Goal: Find contact information: Find contact information

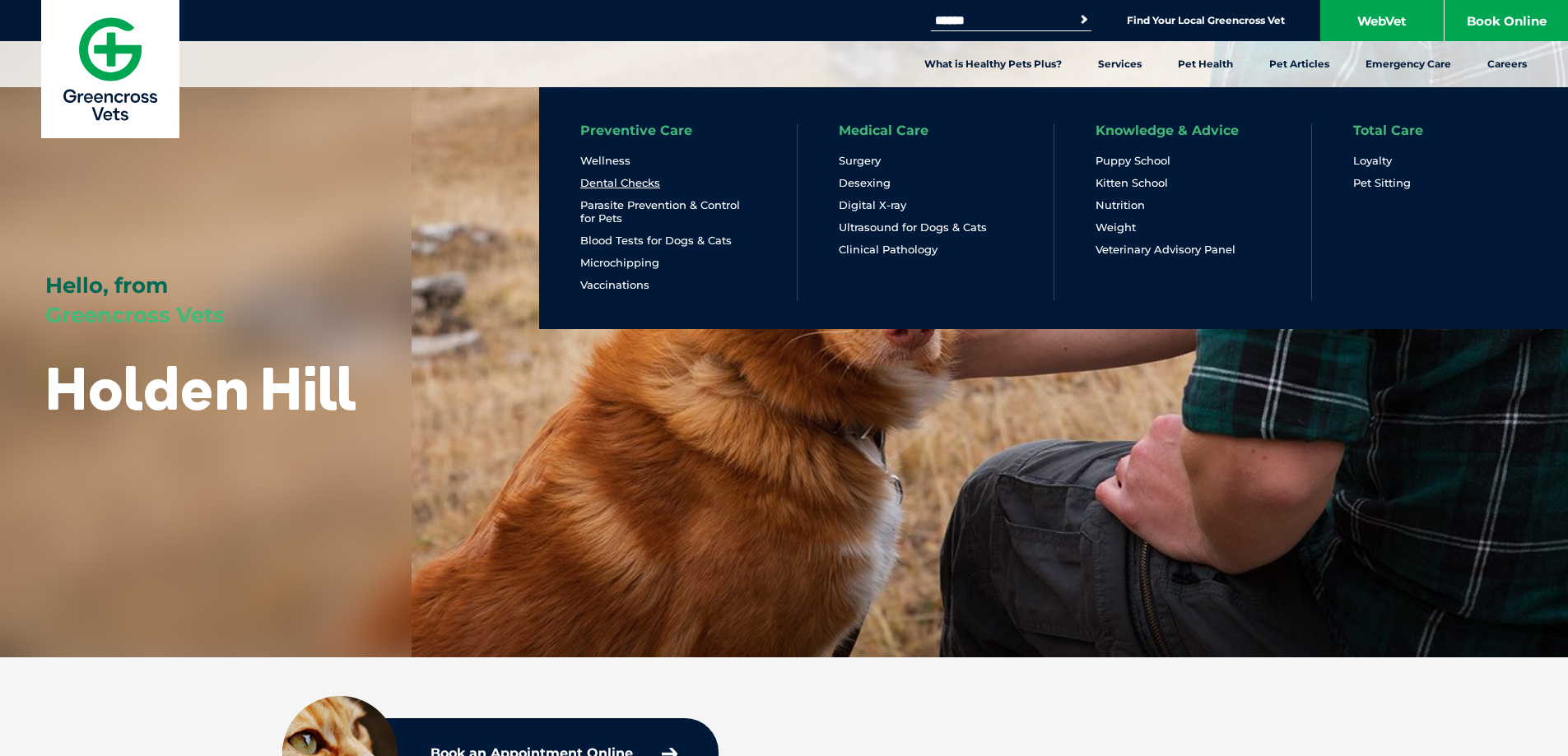
click at [629, 180] on link "Dental Checks" at bounding box center [620, 183] width 80 height 14
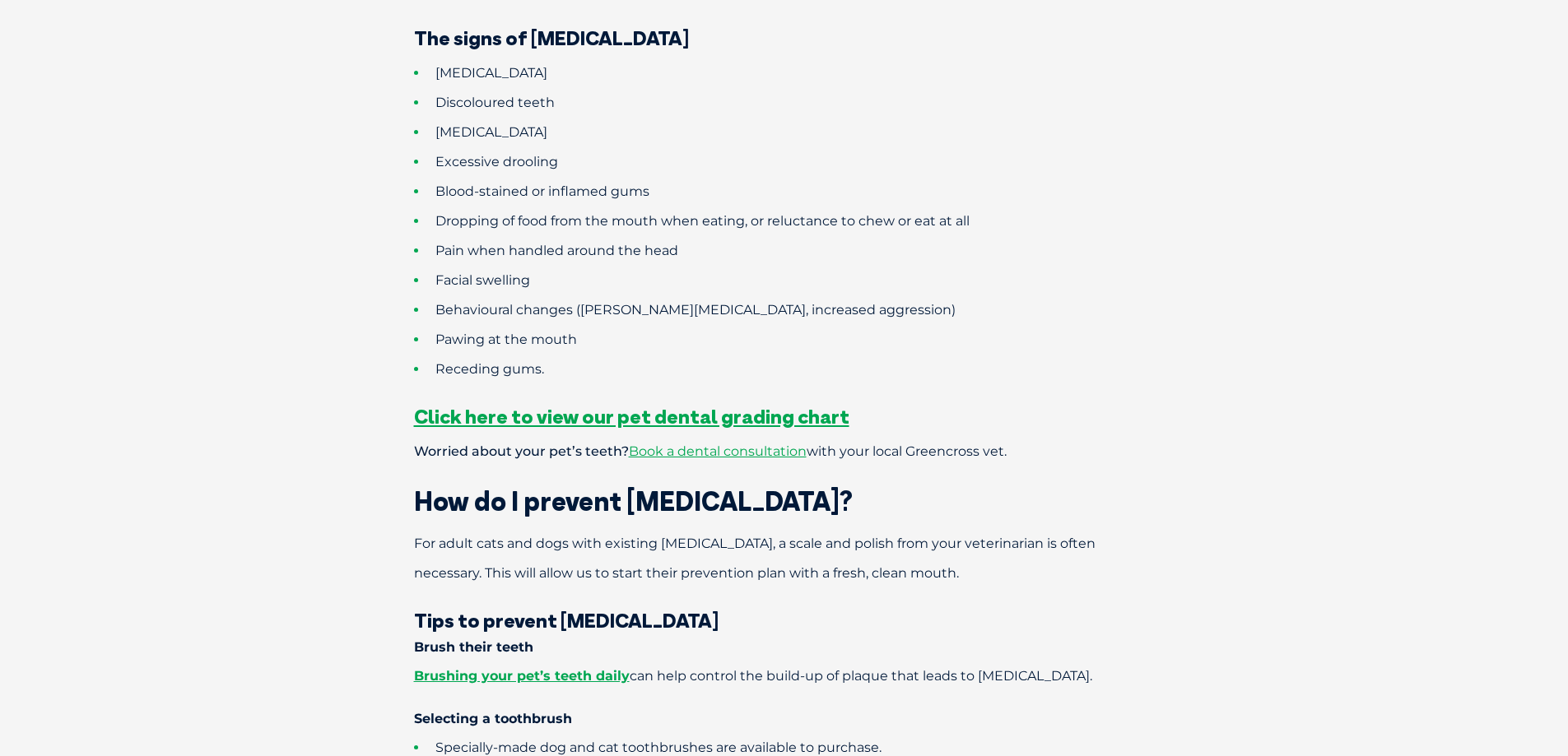
scroll to position [1399, 0]
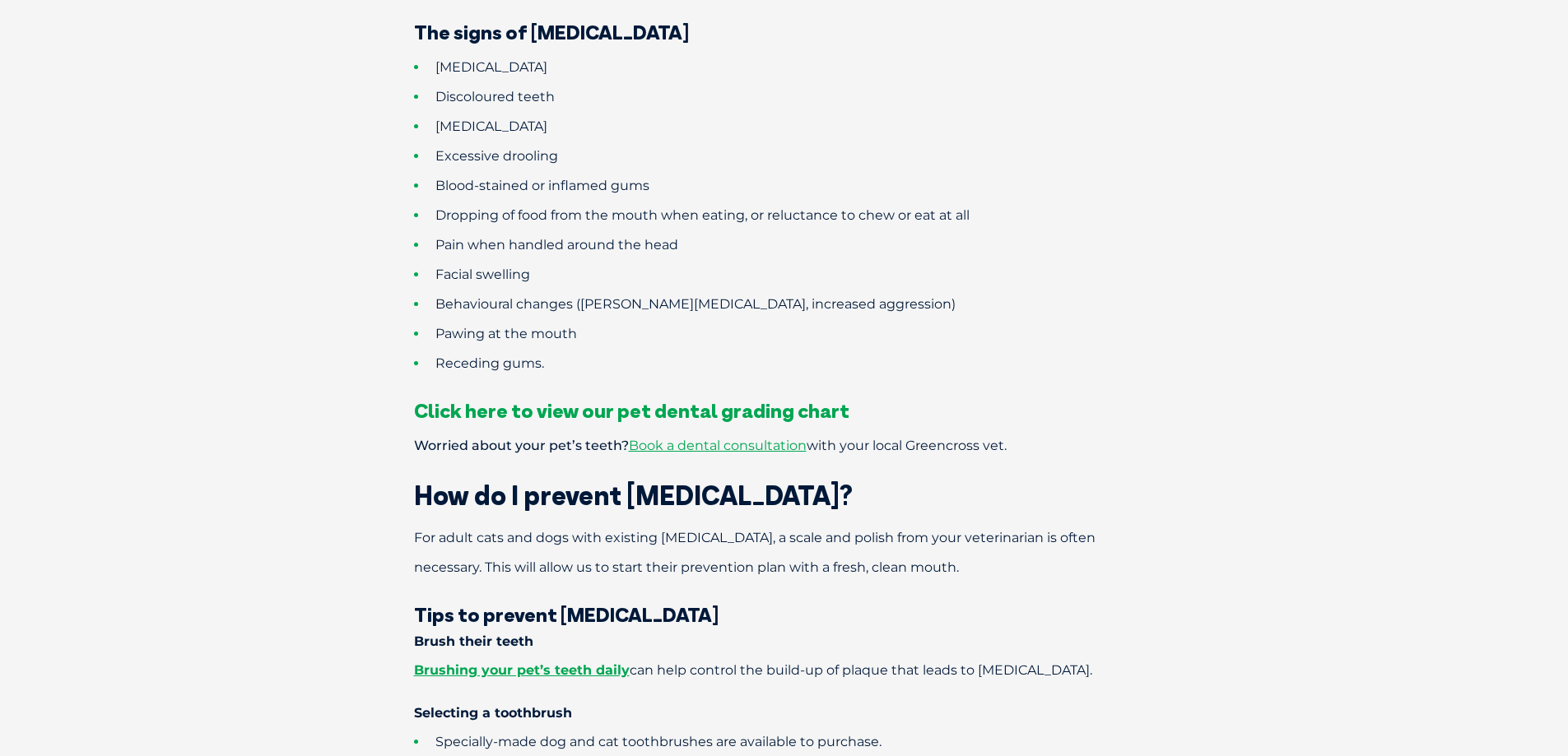
click at [660, 399] on span "Click here to view our pet dental grading chart" at bounding box center [631, 411] width 435 height 25
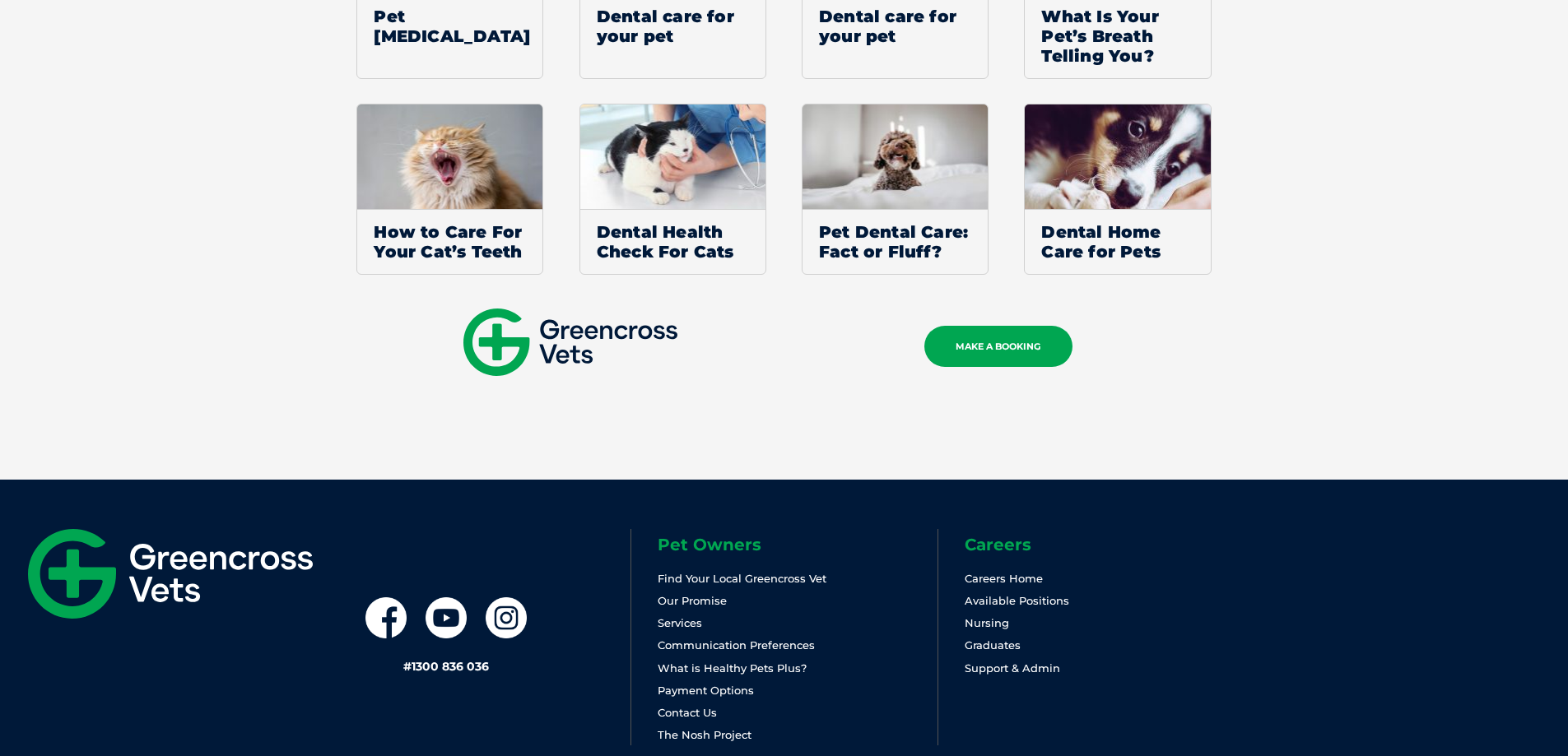
scroll to position [4767, 0]
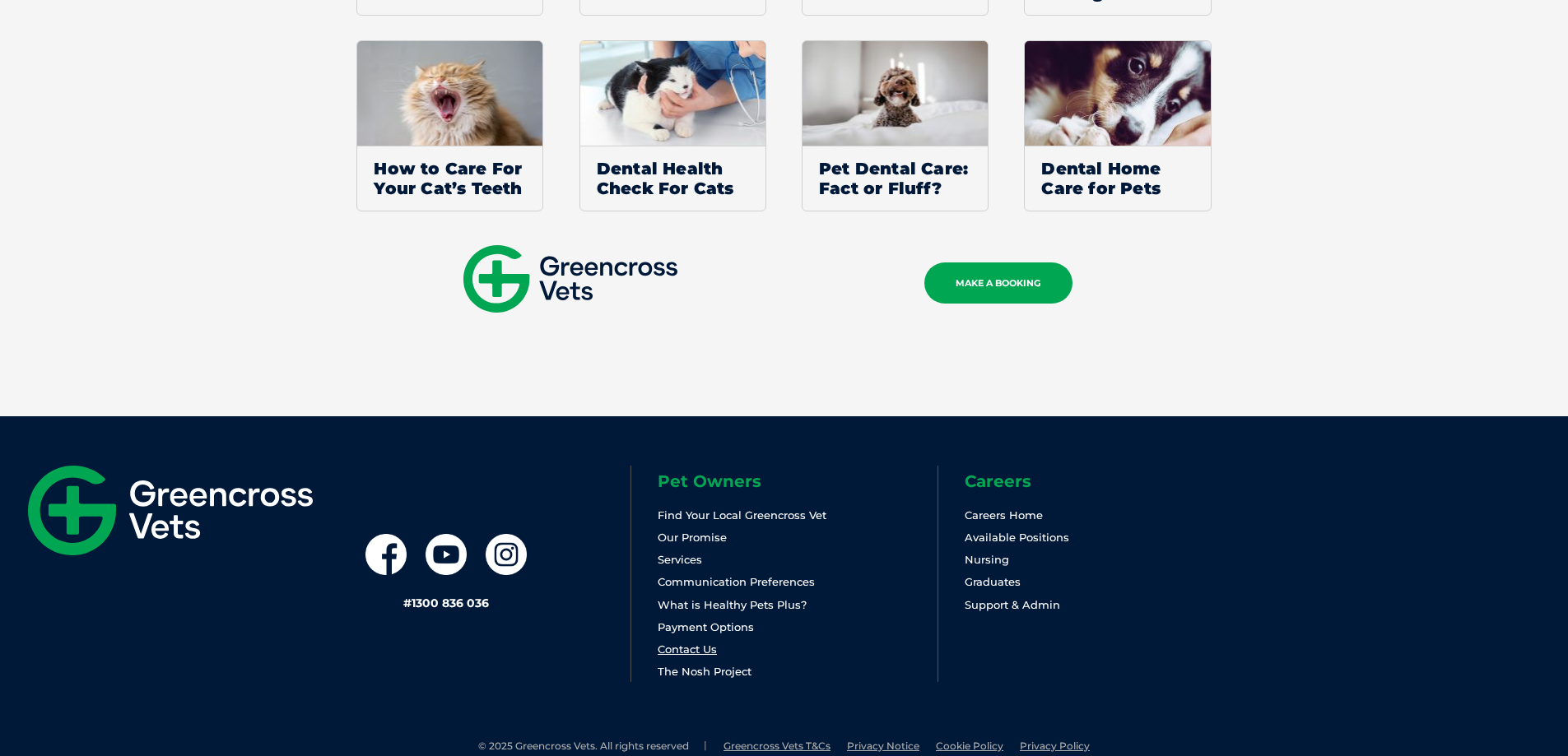
click at [705, 643] on link "Contact Us" at bounding box center [687, 649] width 59 height 13
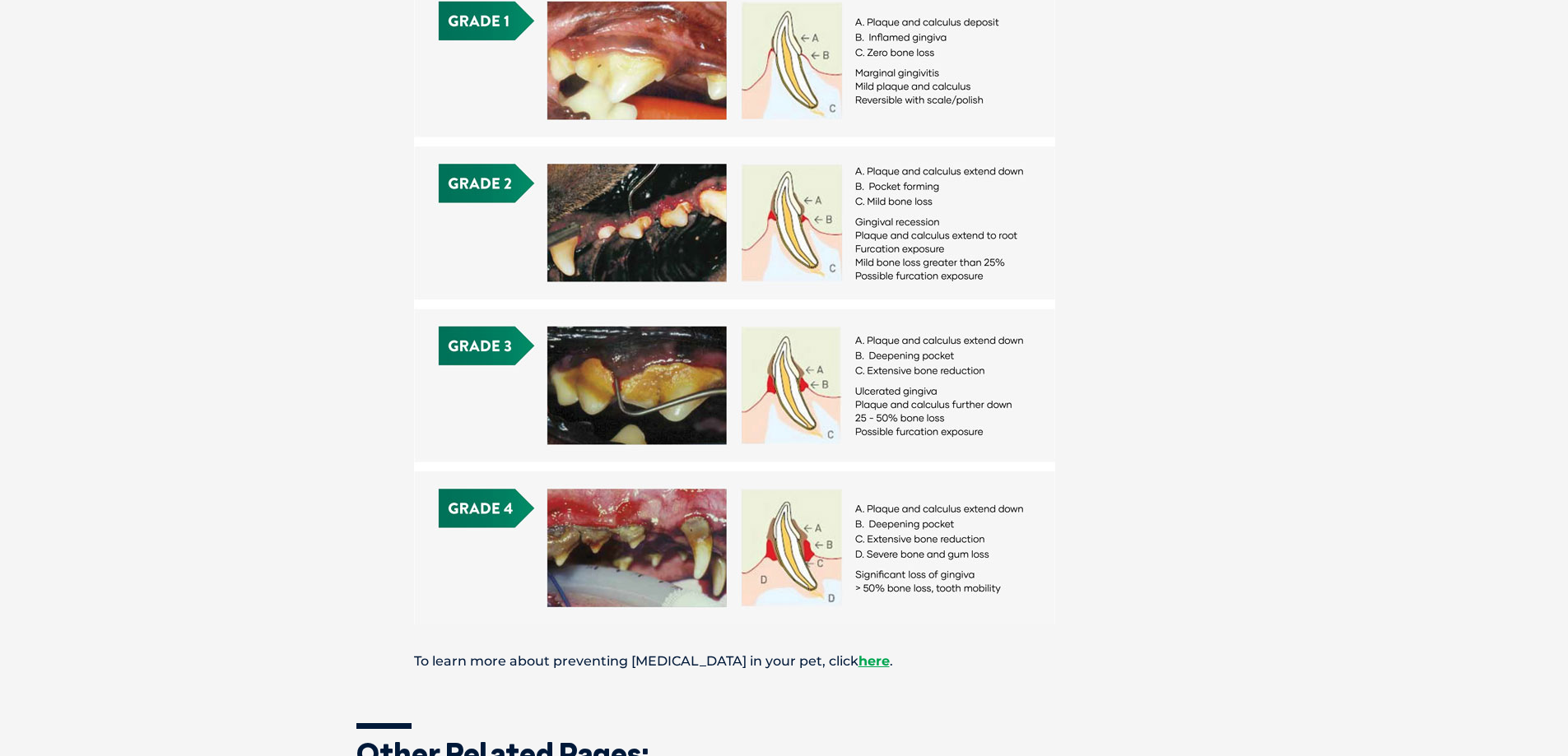
scroll to position [740, 0]
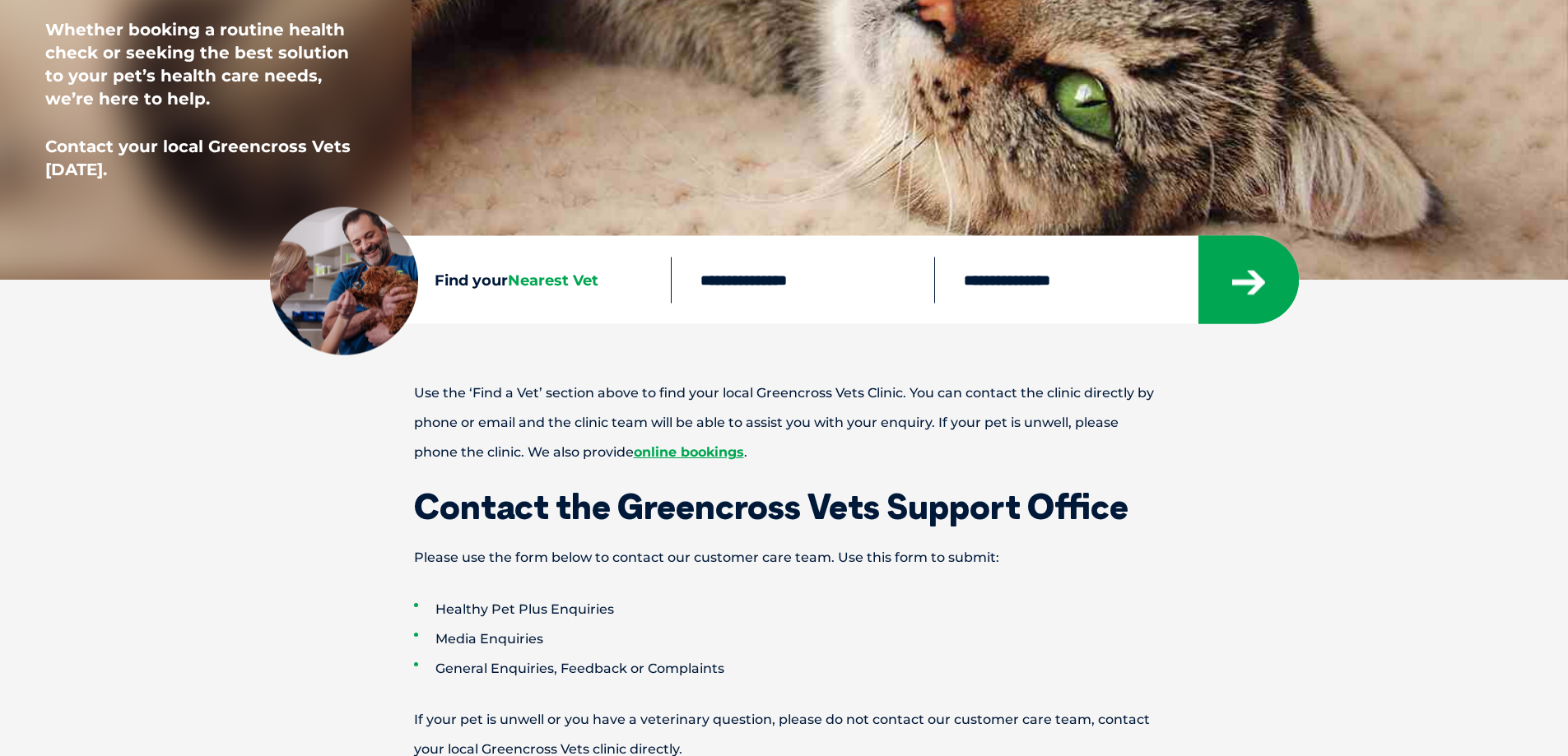
scroll to position [411, 0]
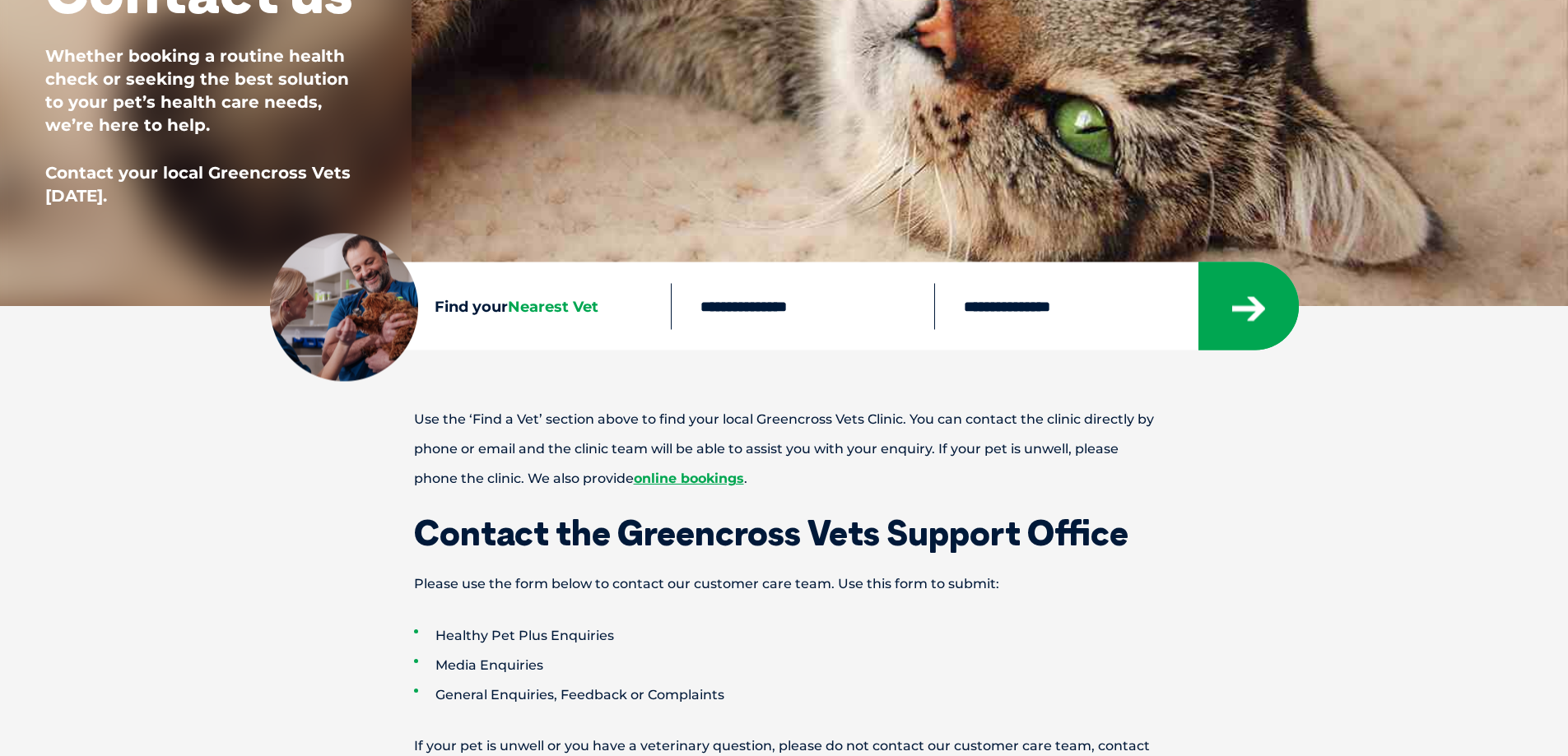
click at [725, 306] on input "text" at bounding box center [802, 307] width 264 height 46
type input "****"
click at [1198, 263] on button "submit" at bounding box center [1248, 307] width 100 height 88
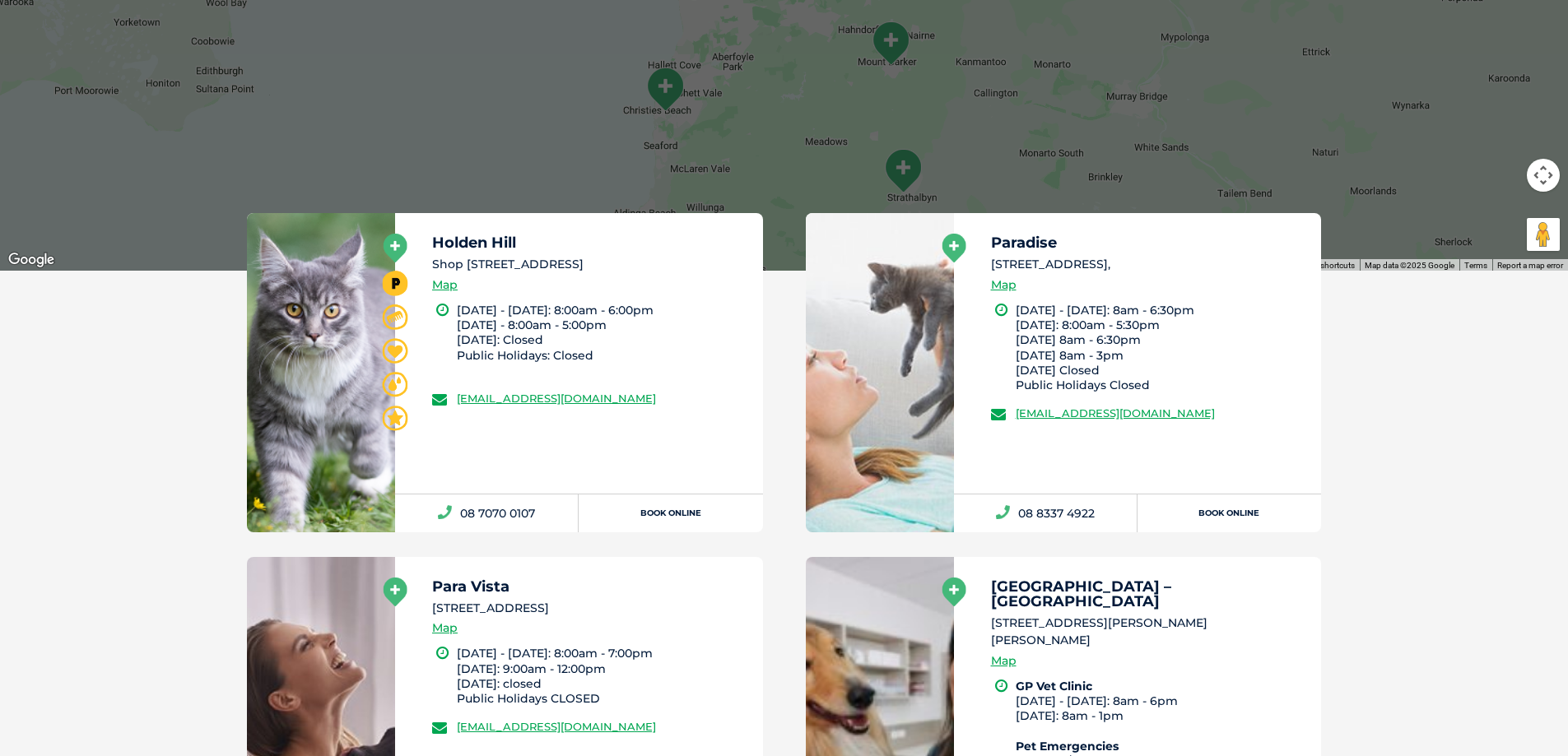
scroll to position [822, 0]
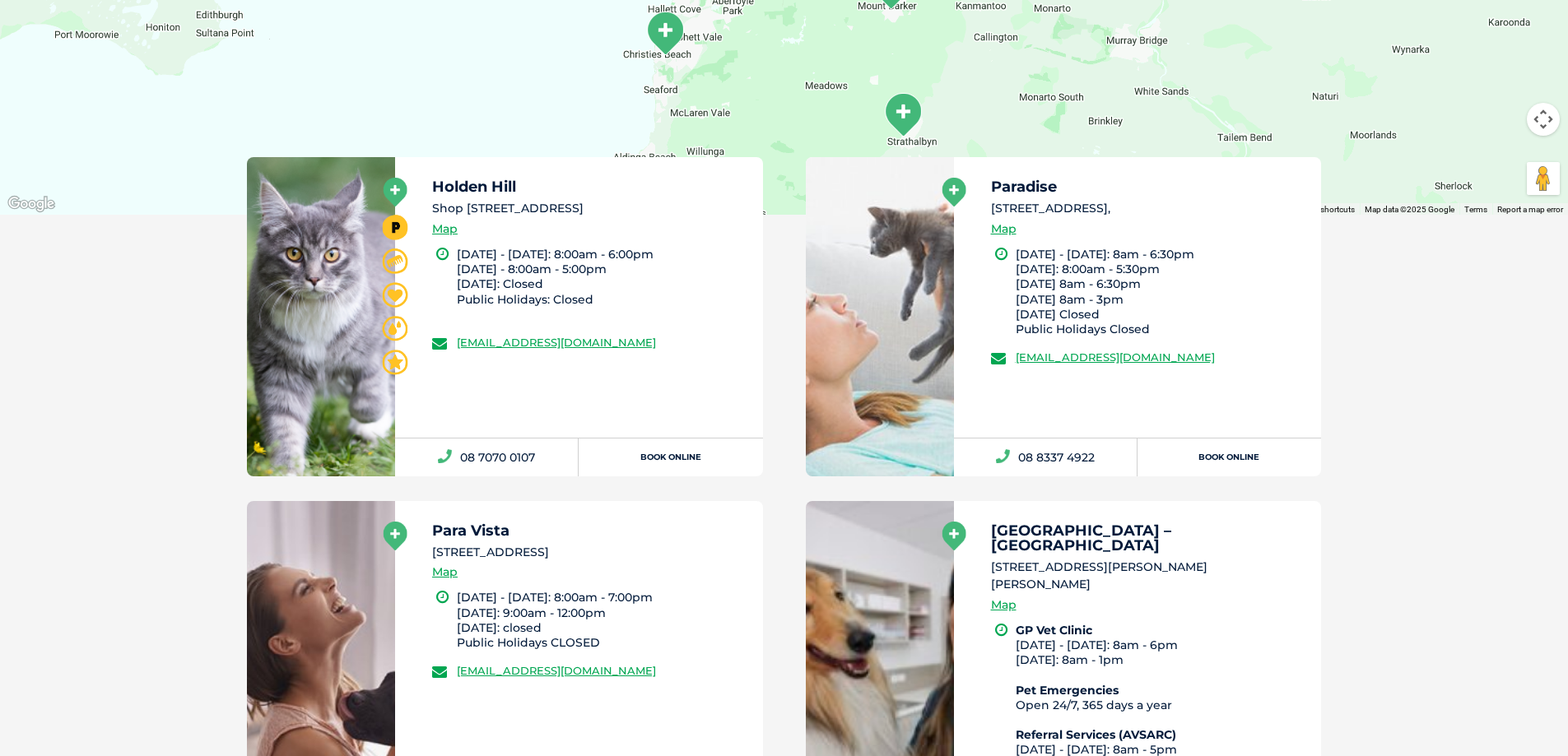
drag, startPoint x: 734, startPoint y: 338, endPoint x: 457, endPoint y: 353, distance: 277.4
click at [457, 353] on div "Holden Hill [STREET_ADDRESS] Map [DATE] - [DATE]: 8:00am - 6:00pm [DATE] - 8:00…" at bounding box center [578, 297] width 367 height 280
copy link "[EMAIL_ADDRESS][DOMAIN_NAME]"
